Goal: Find specific page/section: Find specific page/section

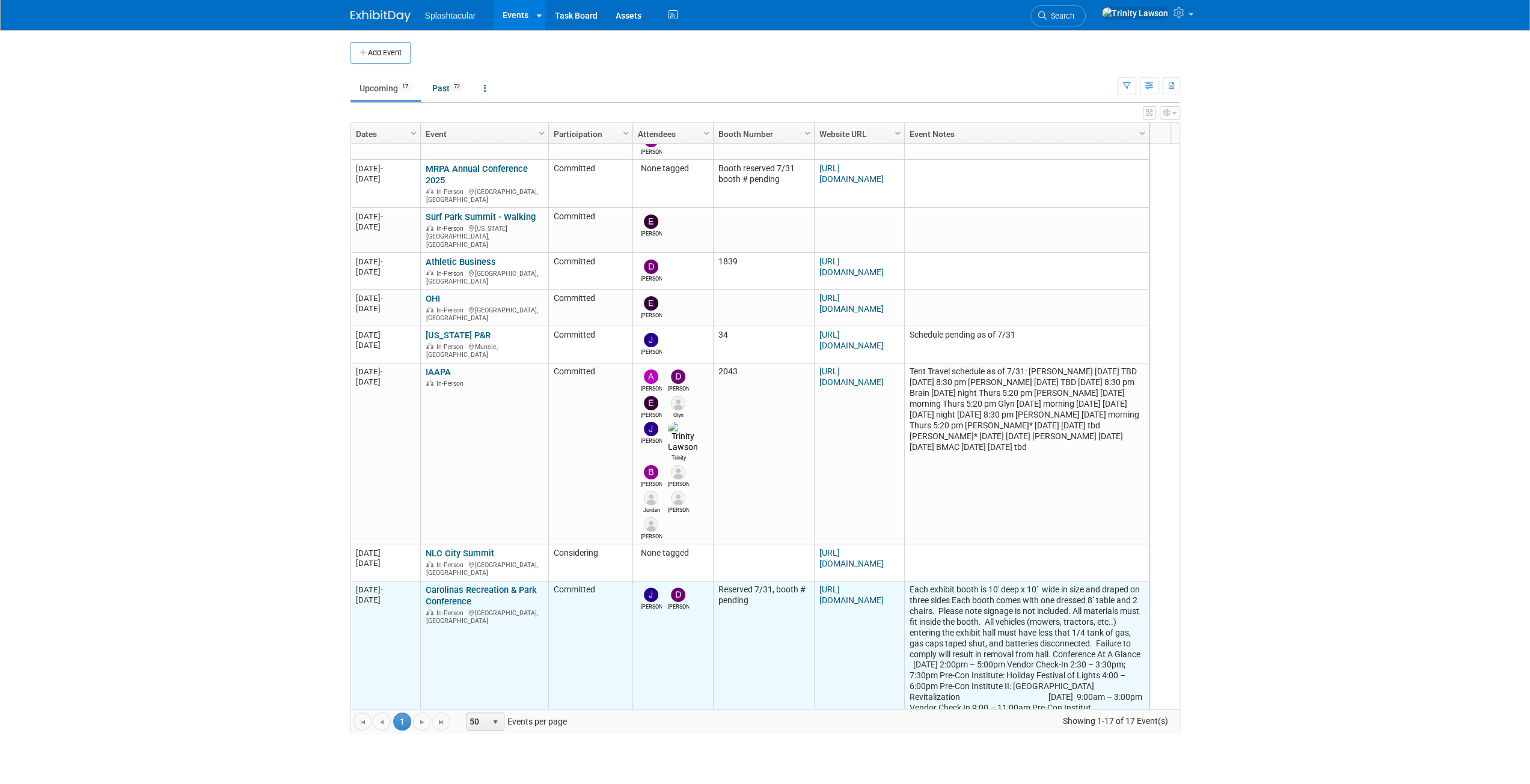
scroll to position [357, 0]
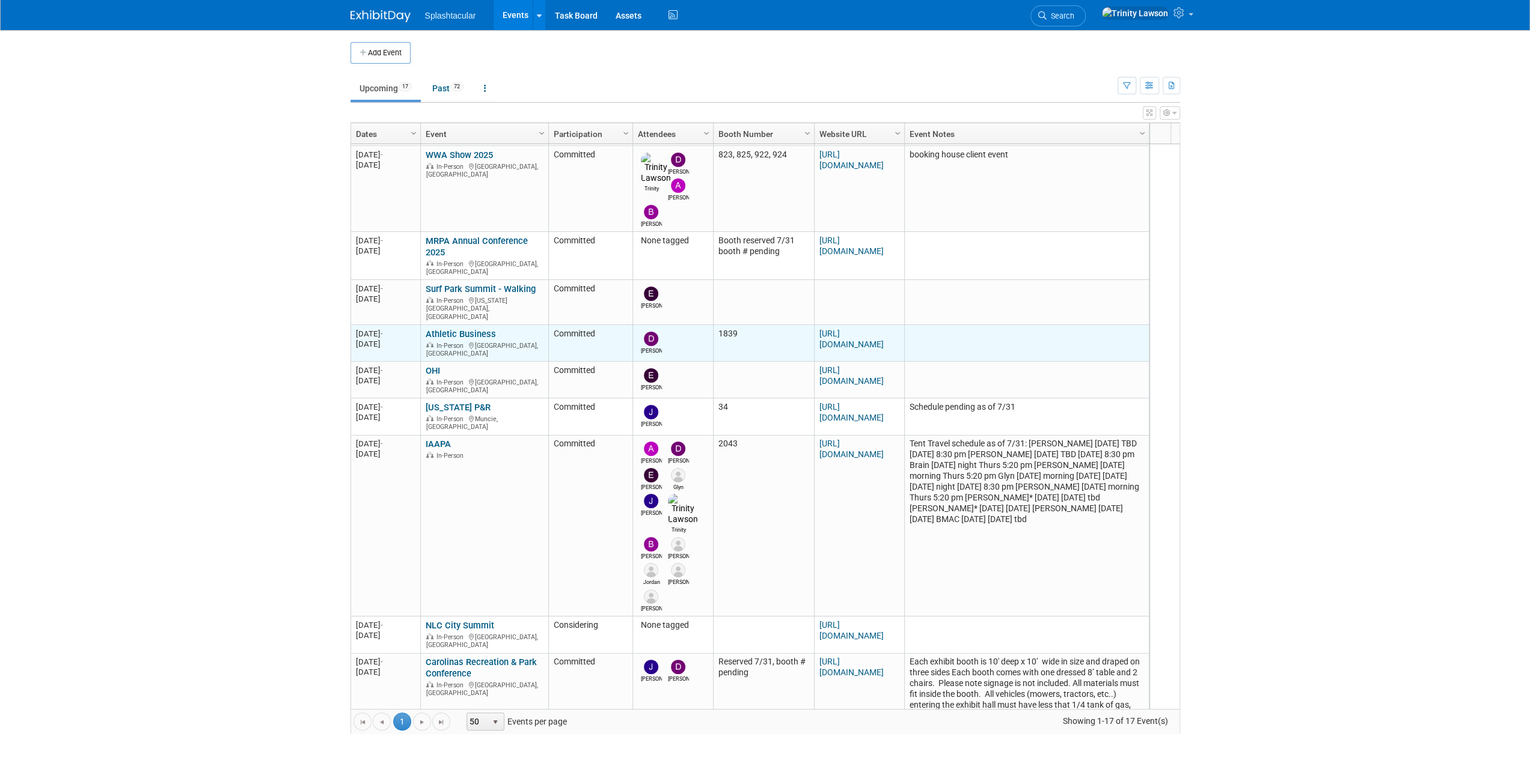
click at [461, 329] on link "Athletic Business" at bounding box center [461, 334] width 70 height 11
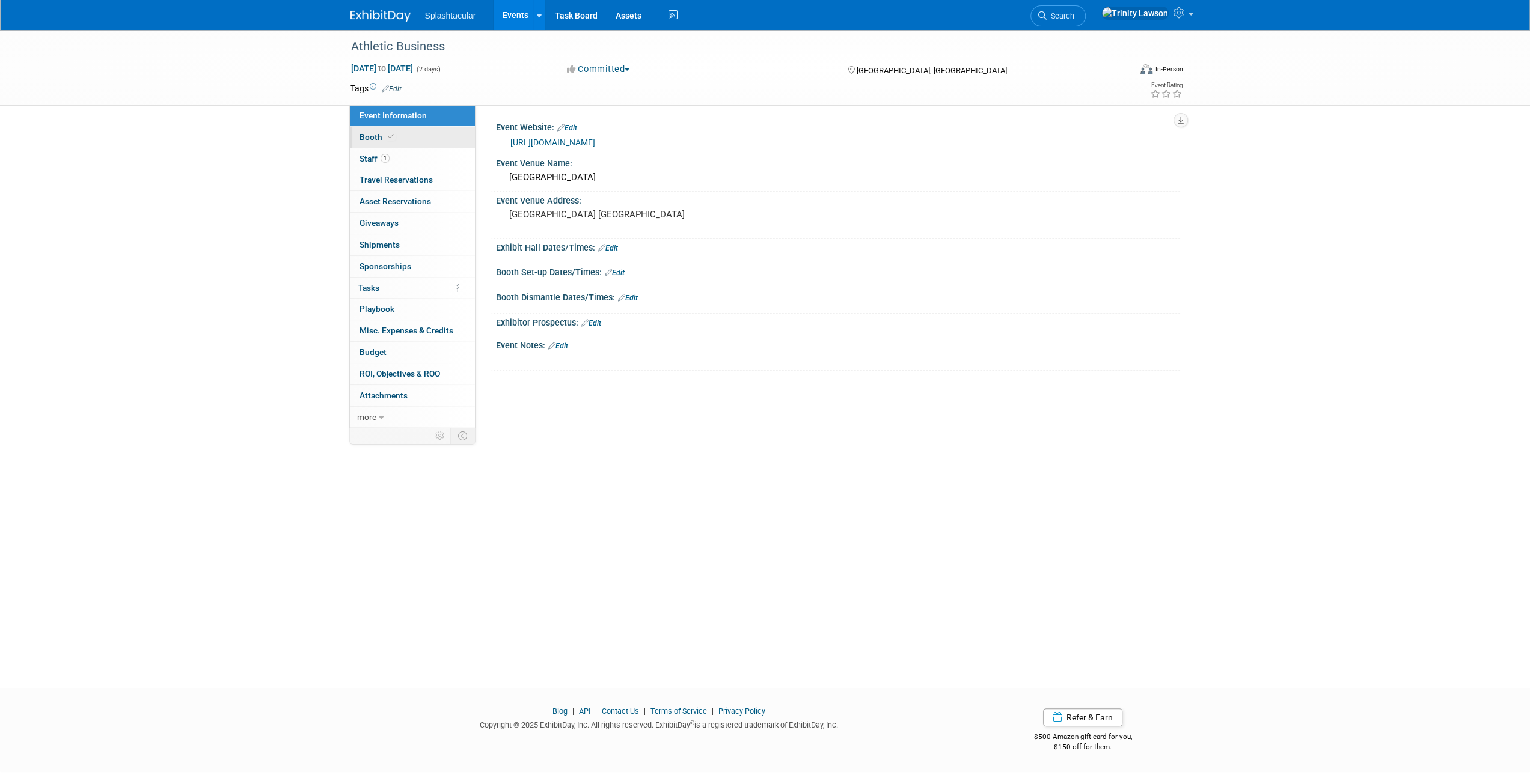
click at [413, 145] on link "Booth" at bounding box center [412, 137] width 125 height 21
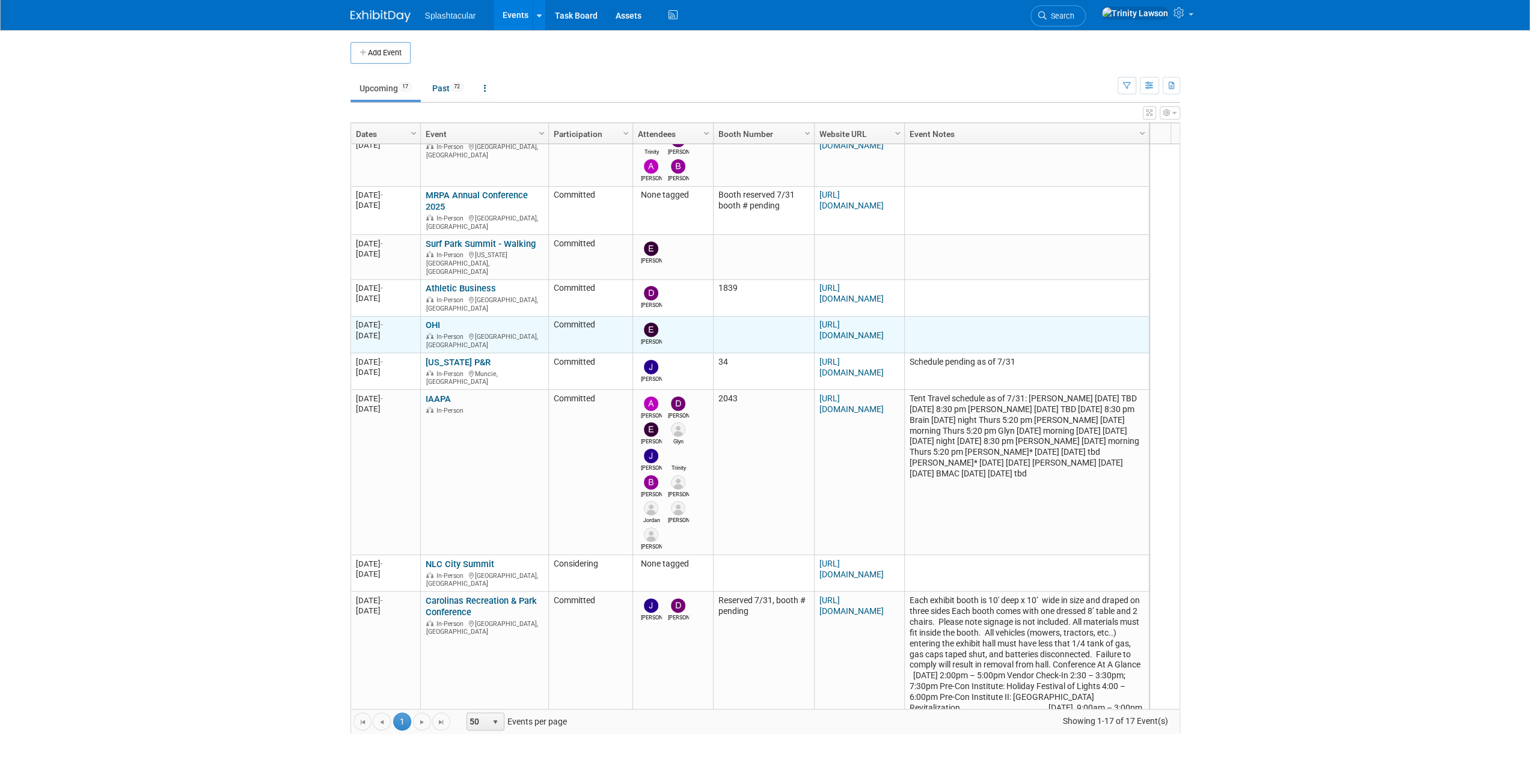
scroll to position [430, 0]
